Goal: Navigation & Orientation: Understand site structure

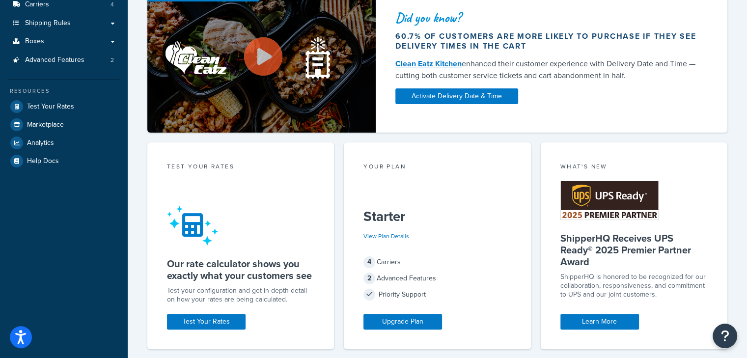
scroll to position [197, 0]
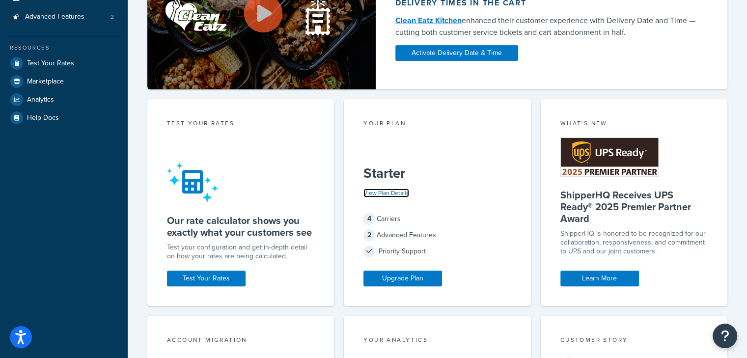
click at [391, 194] on link "View Plan Details" at bounding box center [387, 193] width 46 height 9
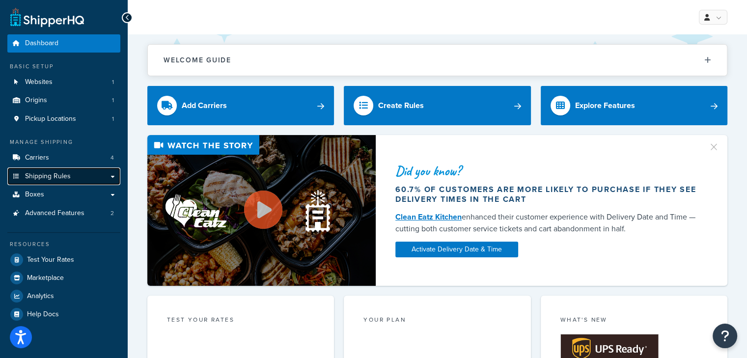
click at [71, 176] on link "Shipping Rules" at bounding box center [63, 177] width 113 height 18
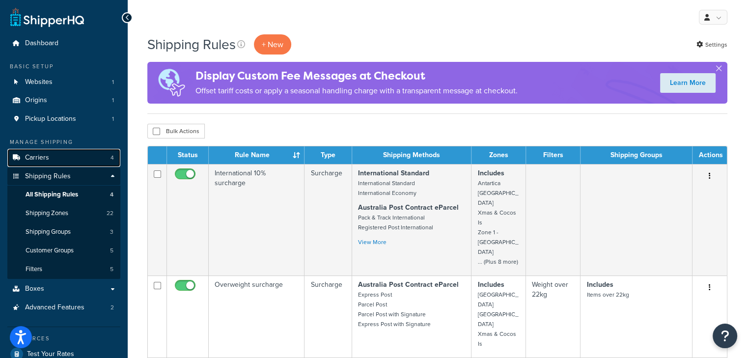
click at [68, 158] on link "Carriers 4" at bounding box center [63, 158] width 113 height 18
